Goal: Information Seeking & Learning: Learn about a topic

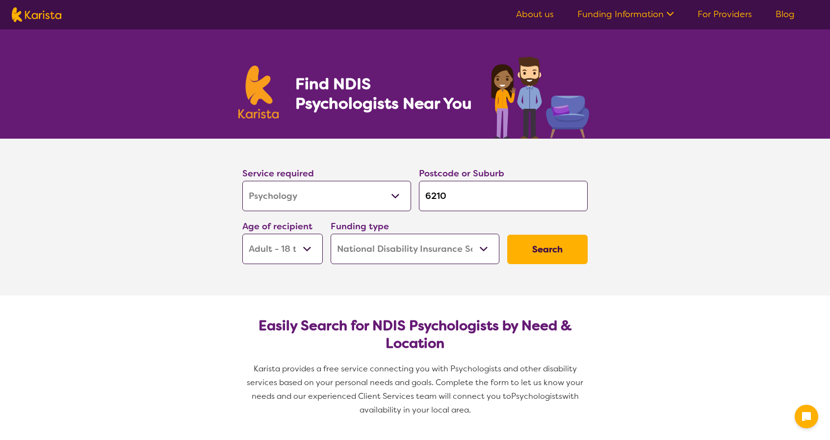
select select "Psychology"
select select "AD"
select select "NDIS"
select select "Psychology"
select select "AD"
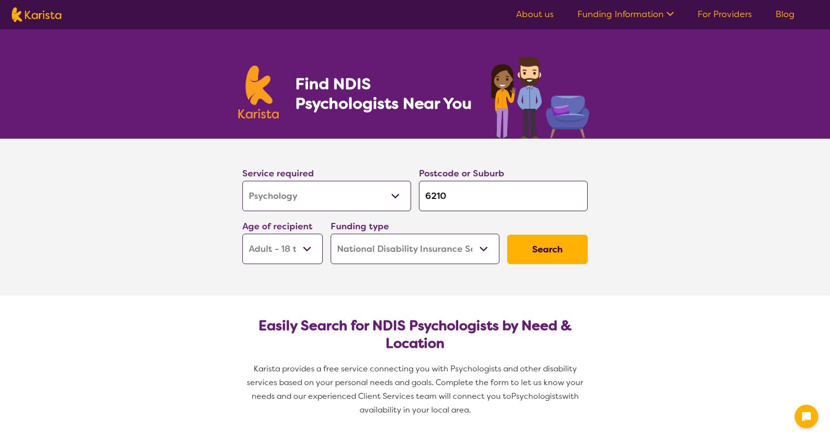
select select "NDIS"
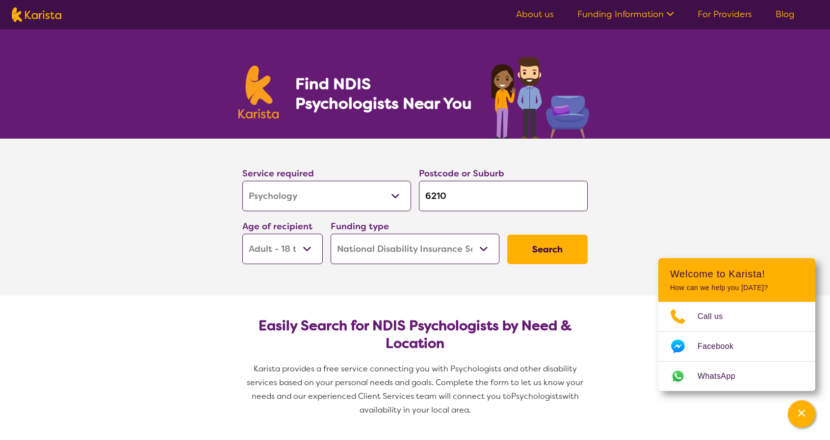
click at [308, 244] on select "Early Childhood - 0 to 9 Child - 10 to 11 Adolescent - 12 to 17 Adult - 18 to 6…" at bounding box center [282, 249] width 80 height 30
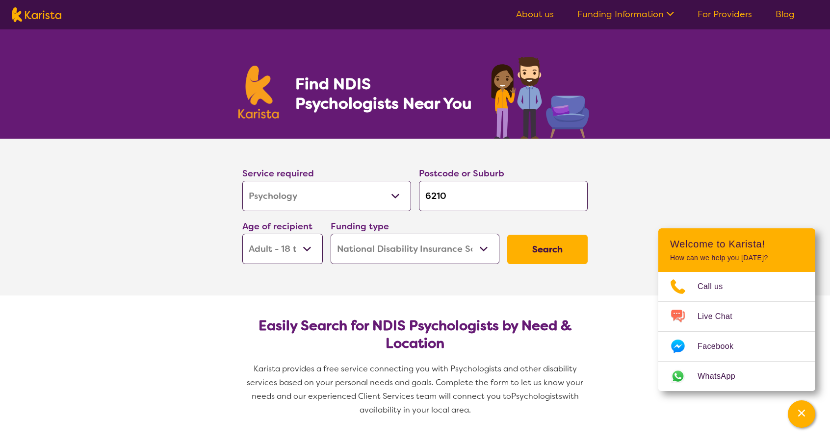
click at [305, 249] on select "Early Childhood - 0 to 9 Child - 10 to 11 Adolescent - 12 to 17 Adult - 18 to 6…" at bounding box center [282, 249] width 80 height 30
select select "CH"
click at [242, 234] on select "Early Childhood - 0 to 9 Child - 10 to 11 Adolescent - 12 to 17 Adult - 18 to 6…" at bounding box center [282, 249] width 80 height 30
select select "CH"
click at [559, 246] on button "Search" at bounding box center [547, 249] width 80 height 29
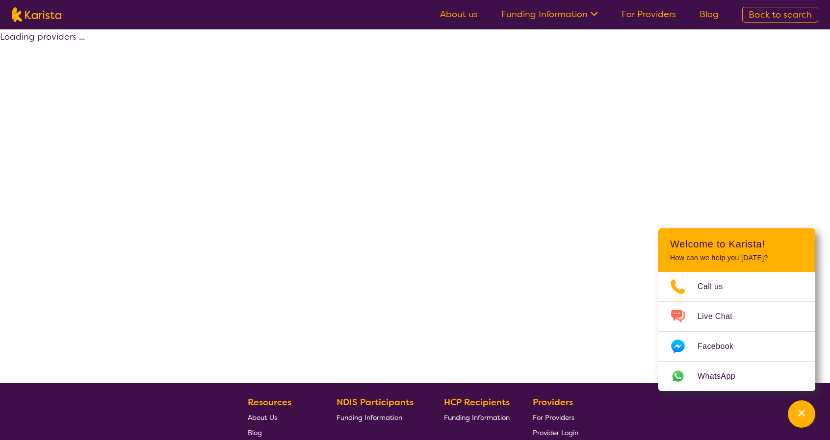
select select "by_score"
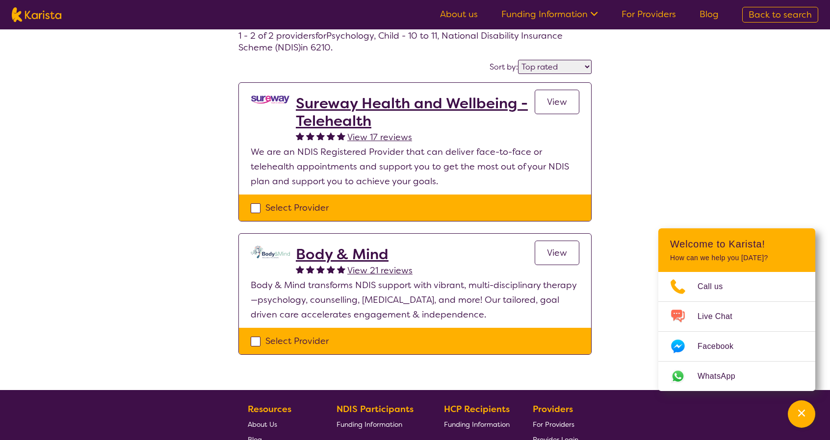
scroll to position [44, 0]
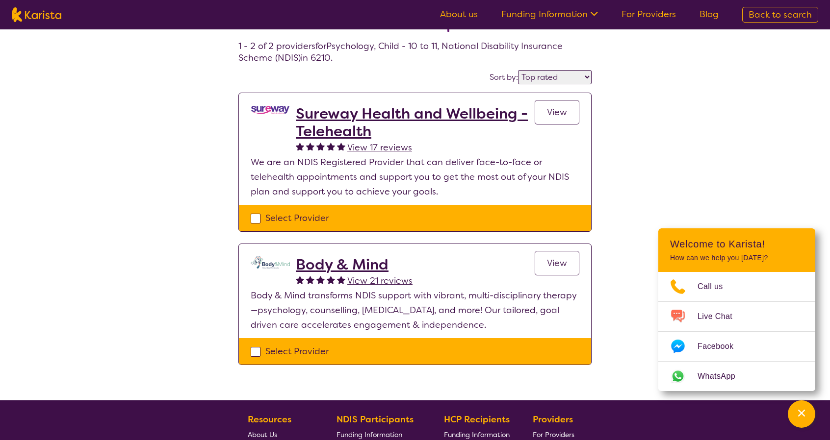
click at [320, 260] on h2 "Body & Mind" at bounding box center [354, 265] width 117 height 18
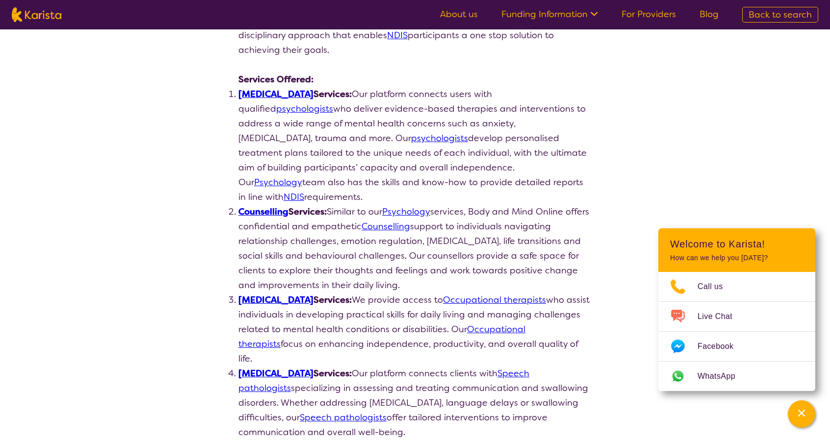
scroll to position [260, 0]
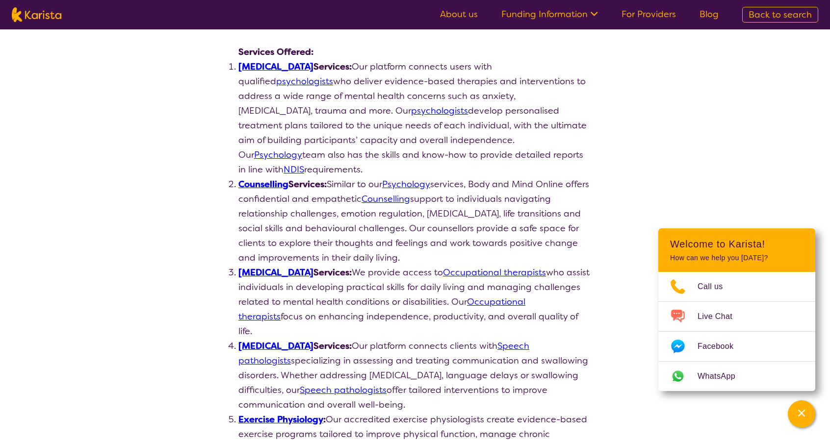
click at [272, 65] on link "Psychologist" at bounding box center [275, 67] width 75 height 12
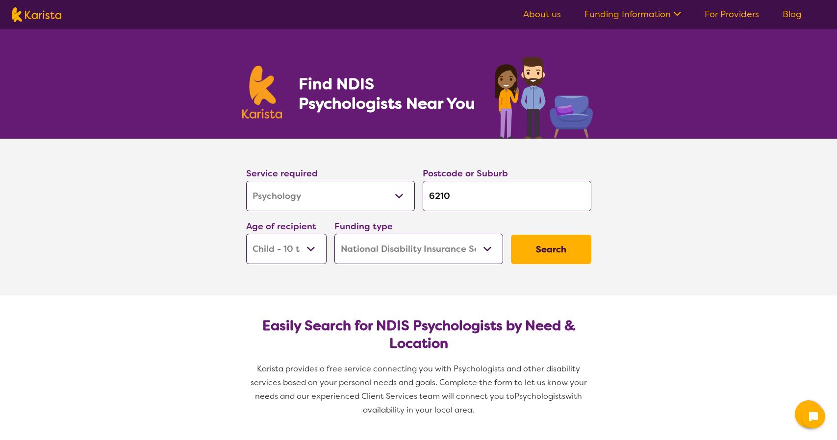
select select "Psychology"
select select "CH"
select select "NDIS"
select select "Psychology"
select select "CH"
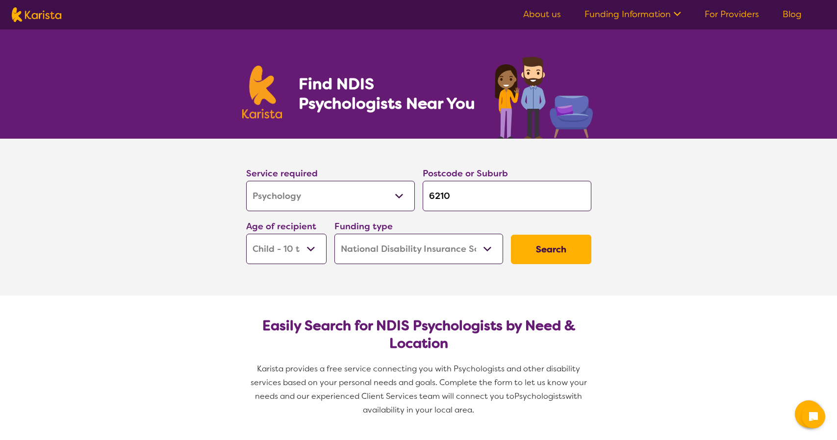
select select "NDIS"
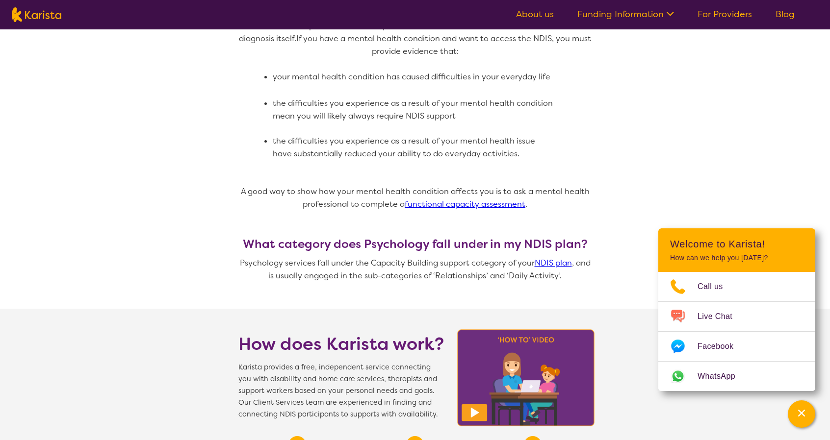
scroll to position [717, 0]
